Goal: Information Seeking & Learning: Learn about a topic

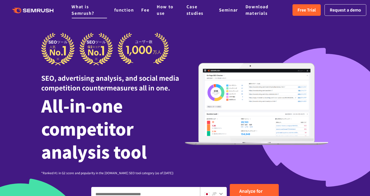
click at [77, 10] on li "What is Semrush?" at bounding box center [89, 10] width 35 height 13
click at [81, 13] on font "What is Semrush?" at bounding box center [83, 10] width 23 height 13
